Goal: Find specific page/section: Find specific page/section

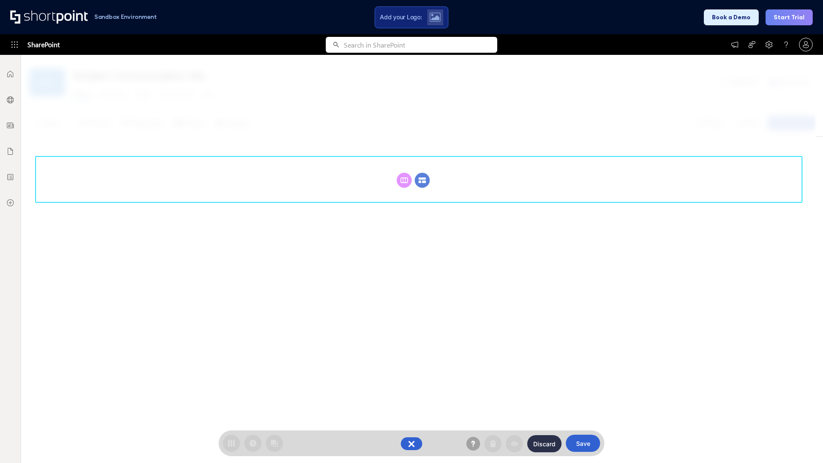
scroll to position [118, 0]
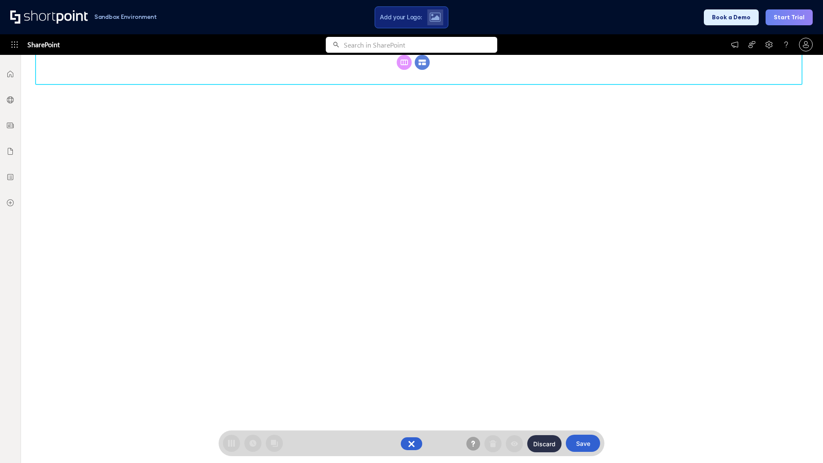
click at [422, 70] on circle at bounding box center [422, 62] width 15 height 15
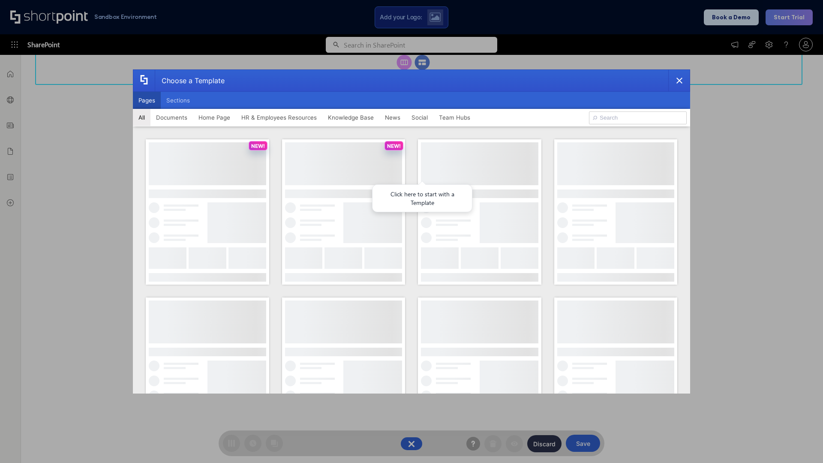
scroll to position [0, 0]
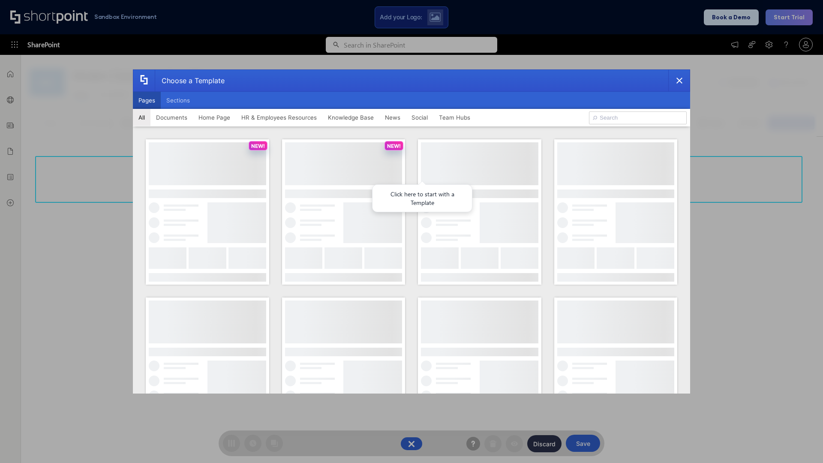
click at [147, 100] on button "Pages" at bounding box center [147, 100] width 28 height 17
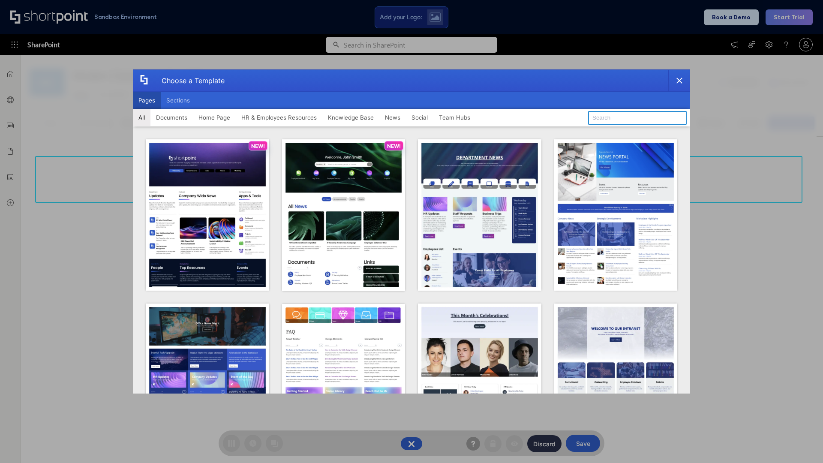
type input "Knowledge Portal 1"
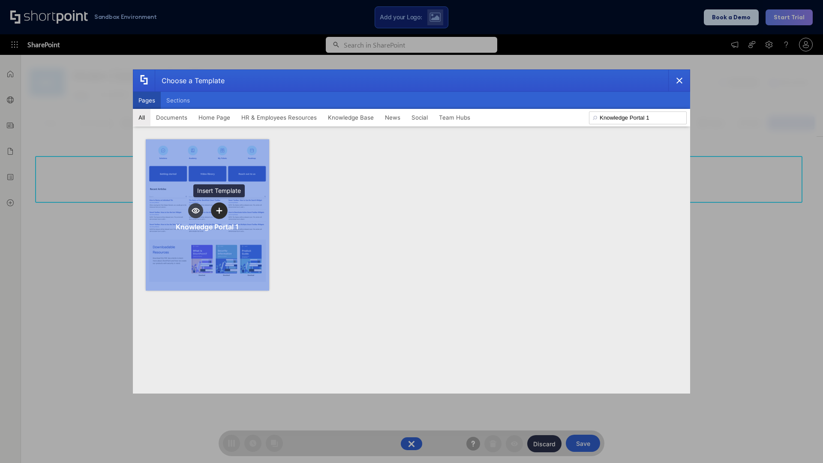
click at [219, 211] on icon "template selector" at bounding box center [219, 211] width 6 height 6
